Goal: Task Accomplishment & Management: Manage account settings

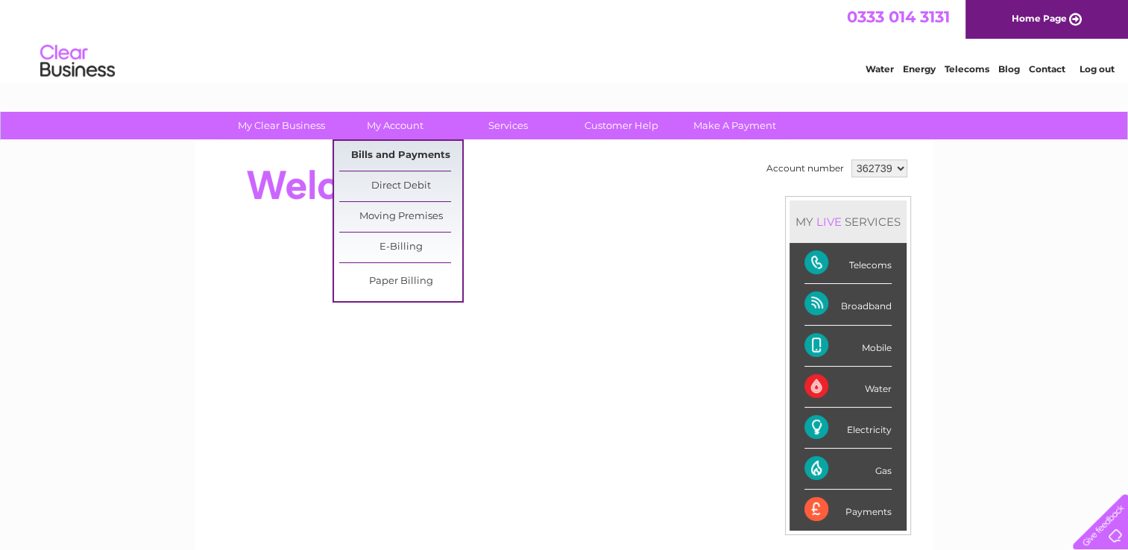
click at [391, 152] on link "Bills and Payments" at bounding box center [400, 156] width 123 height 30
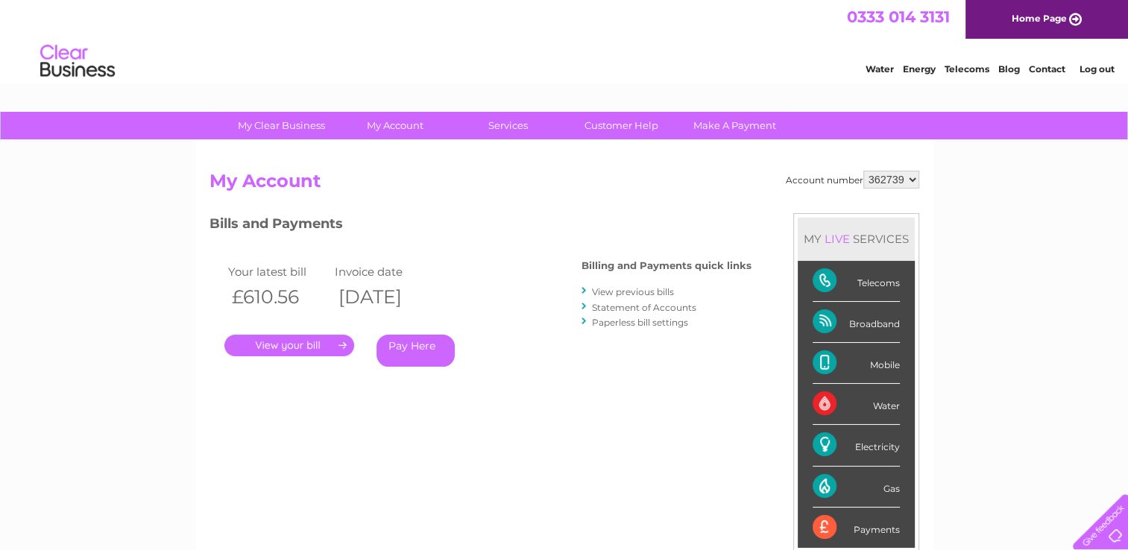
click at [307, 344] on link "." at bounding box center [289, 346] width 130 height 22
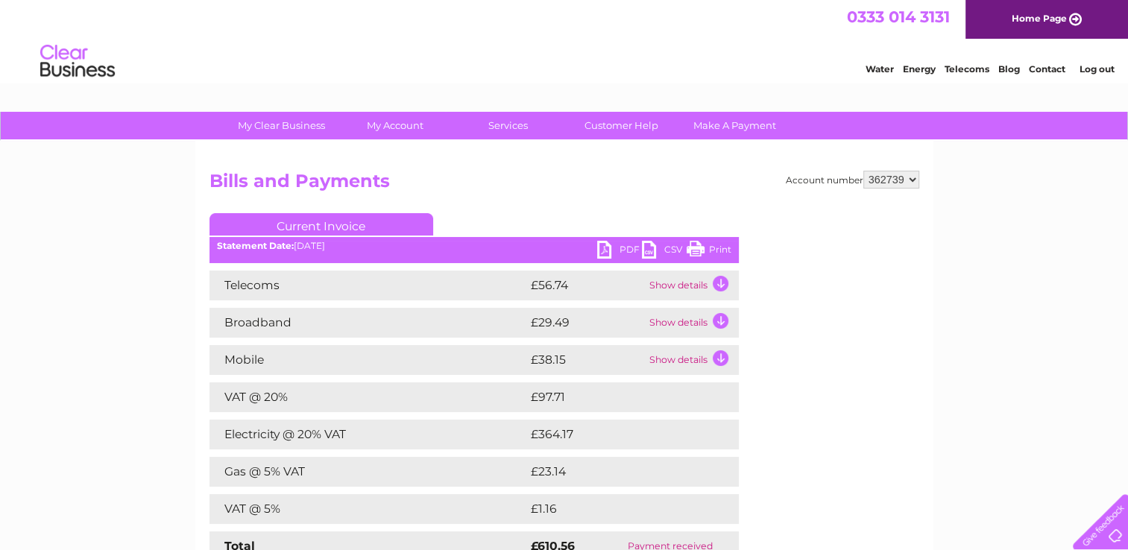
click at [620, 253] on link "PDF" at bounding box center [619, 252] width 45 height 22
